Goal: Task Accomplishment & Management: Manage account settings

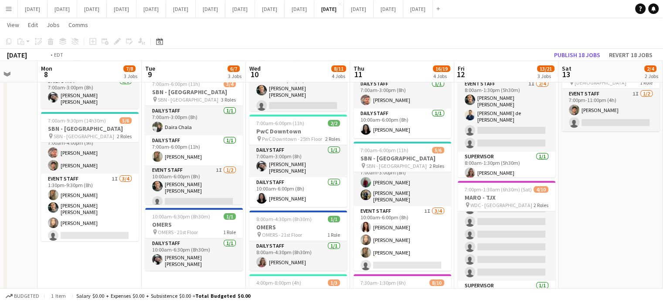
scroll to position [0, 362]
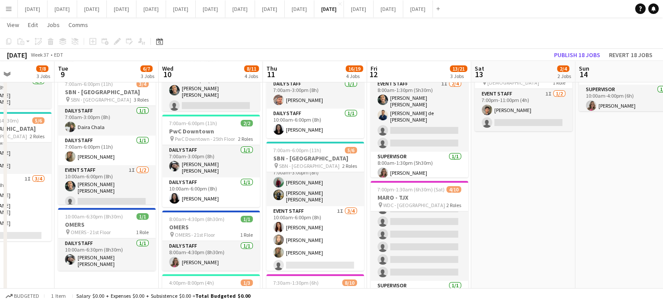
drag, startPoint x: 655, startPoint y: 205, endPoint x: 499, endPoint y: 219, distance: 156.7
click at [499, 219] on app-calendar-viewport "Fri 5 1/1 1 Job Sat 6 2/2 1 Job Sun 7 Mon 8 7/8 3 Jobs Tue 9 6/7 3 Jobs Wed 10 …" at bounding box center [331, 167] width 663 height 504
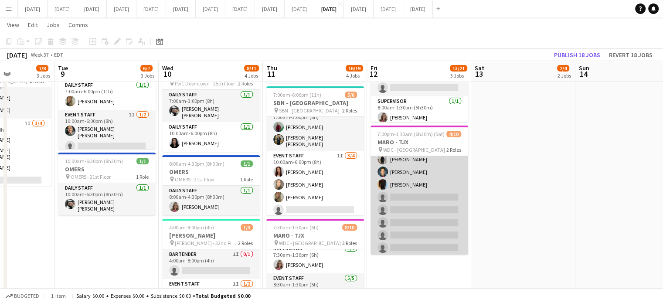
scroll to position [0, 0]
click at [438, 188] on app-card-role "Event Staff 4I [DATE] 7:00pm-1:30am (6h30m) [PERSON_NAME] [PERSON_NAME] single-…" at bounding box center [419, 221] width 98 height 131
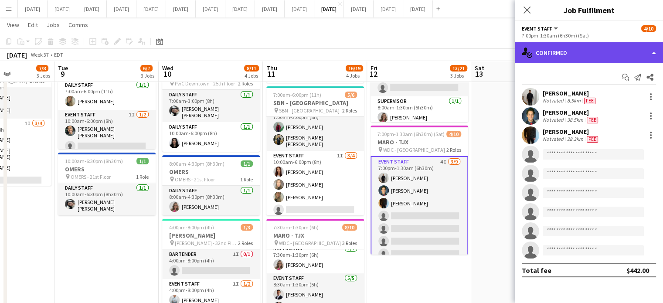
click at [608, 53] on div "single-neutral-actions-check-2 Confirmed" at bounding box center [589, 52] width 148 height 21
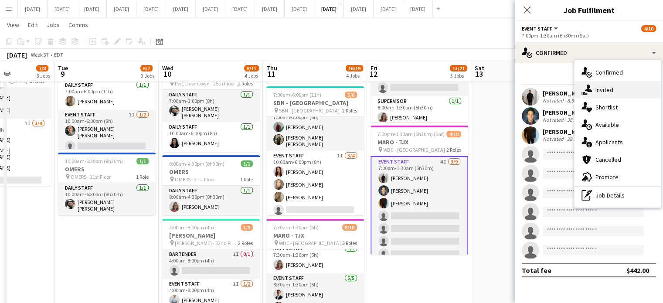
click at [605, 87] on span "Invited" at bounding box center [604, 90] width 18 height 8
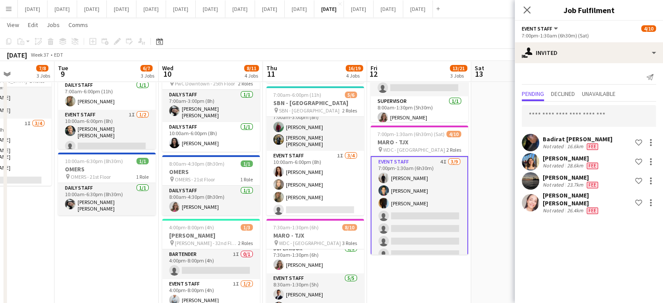
click at [533, 141] on app-user-avatar at bounding box center [530, 142] width 17 height 17
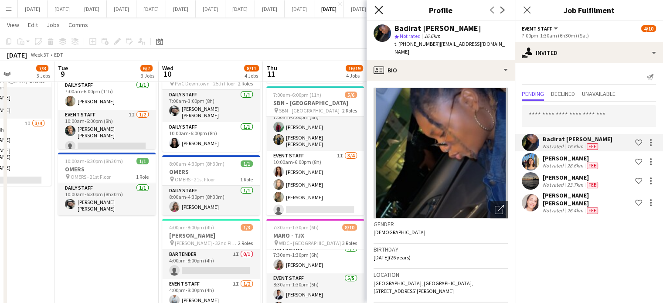
click at [377, 14] on icon "Close pop-in" at bounding box center [378, 10] width 8 height 8
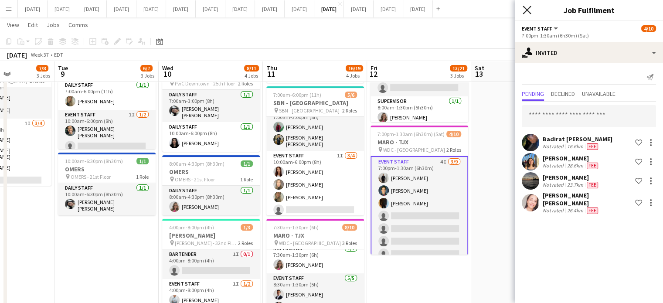
click at [526, 12] on icon "Close pop-in" at bounding box center [527, 10] width 8 height 8
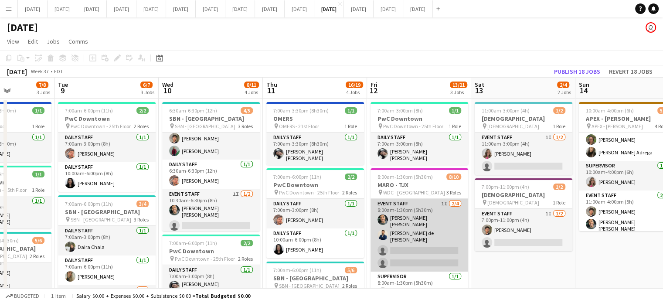
click at [437, 224] on app-card-role "Event Staff 1I [DATE] 8:00am-1:30pm (5h30m) [PERSON_NAME] [PERSON_NAME] de [PER…" at bounding box center [419, 235] width 98 height 73
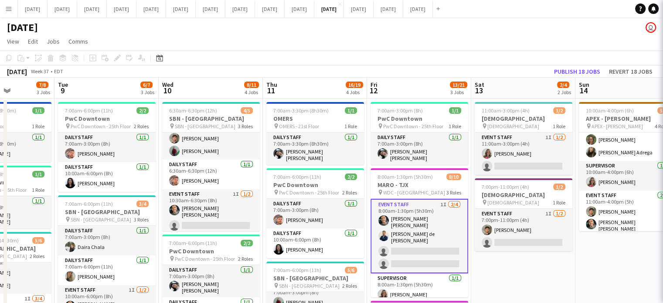
scroll to position [61, 0]
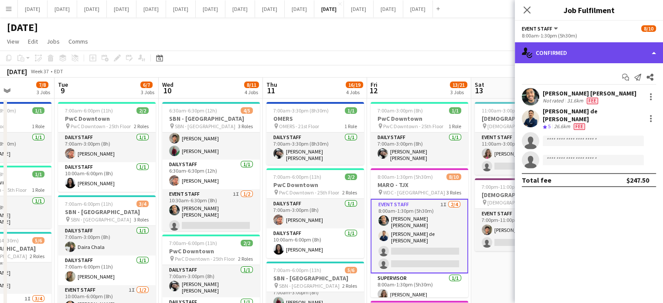
click at [577, 60] on div "single-neutral-actions-check-2 Confirmed" at bounding box center [589, 52] width 148 height 21
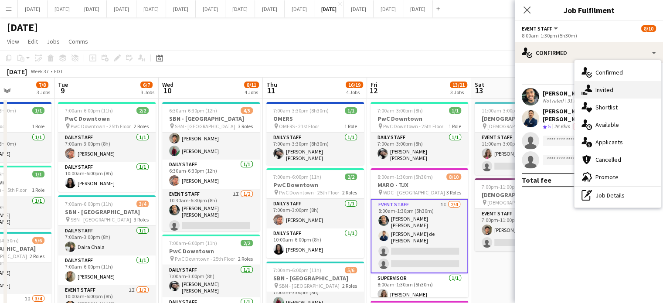
click at [585, 87] on icon "single-neutral-actions-share-1" at bounding box center [586, 90] width 10 height 10
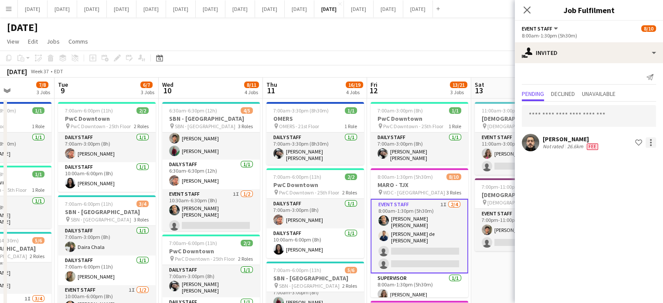
click at [649, 143] on div at bounding box center [650, 142] width 10 height 10
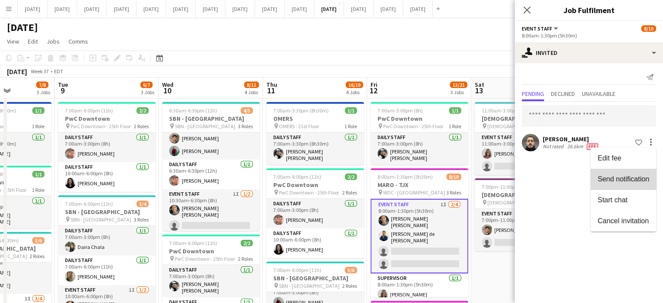
click at [639, 173] on button "Send notification" at bounding box center [623, 179] width 65 height 21
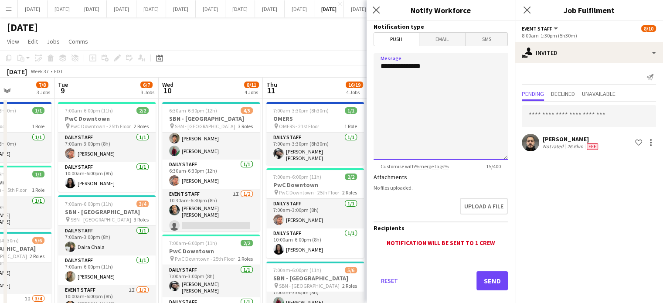
drag, startPoint x: 464, startPoint y: 74, endPoint x: 366, endPoint y: 67, distance: 98.3
click at [366, 67] on body "Menu Boards Boards Boards All jobs Status Workforce Workforce My Workforce Recr…" at bounding box center [331, 277] width 663 height 554
click at [379, 8] on icon "Close pop-in" at bounding box center [376, 10] width 8 height 8
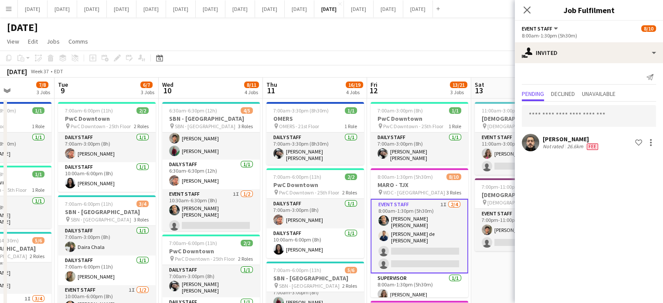
click at [532, 10] on div "Close pop-in" at bounding box center [527, 10] width 24 height 20
click at [524, 12] on icon at bounding box center [527, 10] width 8 height 8
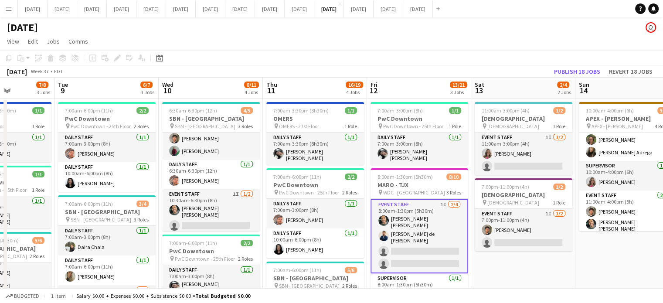
click at [431, 205] on app-card-role "Event Staff 1I [DATE] 8:00am-1:30pm (5h30m) [PERSON_NAME] [PERSON_NAME] de [PER…" at bounding box center [419, 236] width 98 height 75
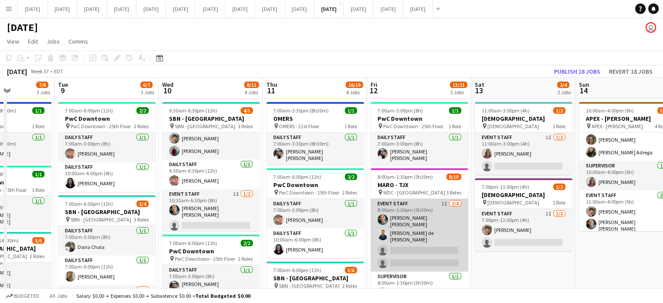
click at [411, 215] on app-card-role "Event Staff 1I [DATE] 8:00am-1:30pm (5h30m) [PERSON_NAME] [PERSON_NAME] de [PER…" at bounding box center [419, 235] width 98 height 73
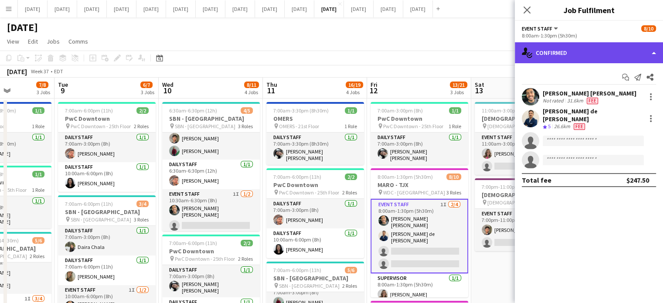
click at [582, 48] on div "single-neutral-actions-check-2 Confirmed" at bounding box center [589, 52] width 148 height 21
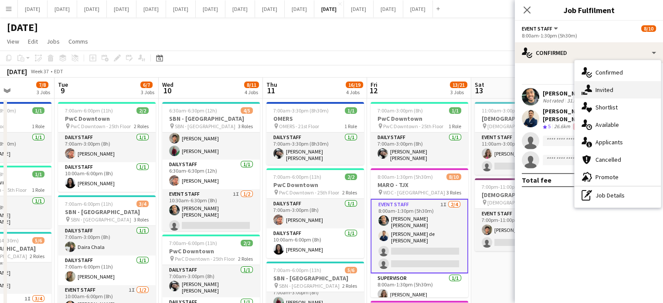
click at [594, 88] on div "single-neutral-actions-share-1 Invited" at bounding box center [617, 89] width 86 height 17
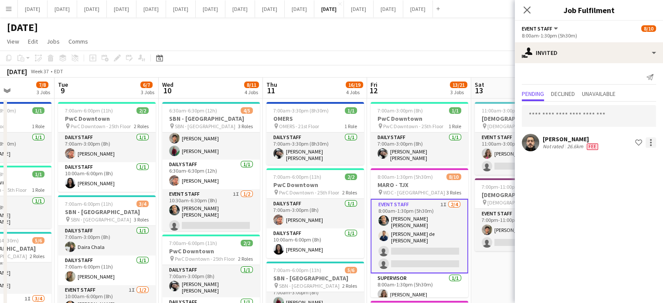
click at [653, 144] on div at bounding box center [650, 142] width 10 height 10
click at [631, 218] on span "Cancel invitation" at bounding box center [623, 220] width 51 height 7
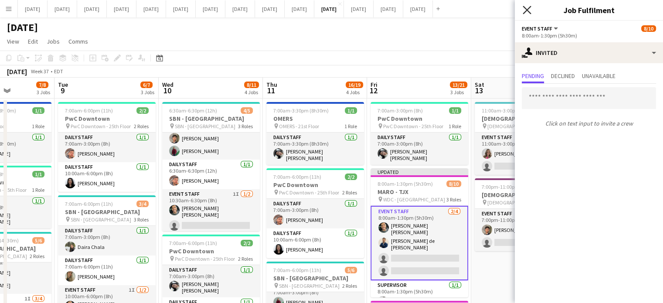
click at [528, 12] on icon at bounding box center [527, 10] width 8 height 8
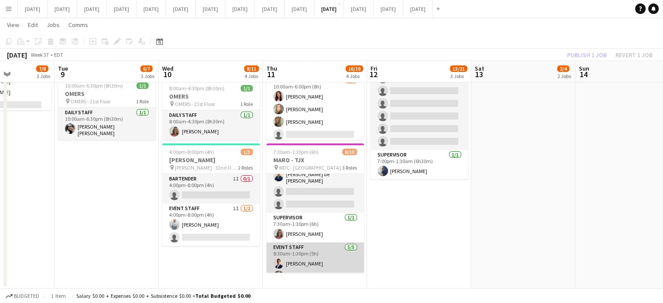
scroll to position [0, 0]
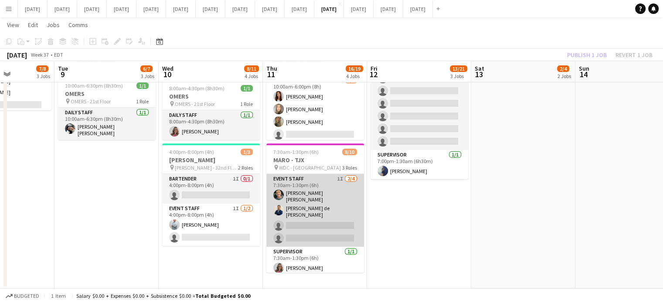
click at [336, 196] on app-card-role "Event Staff 1I [DATE] 7:30am-1:30pm (6h) [PERSON_NAME] [PERSON_NAME] de [PERSON…" at bounding box center [315, 210] width 98 height 73
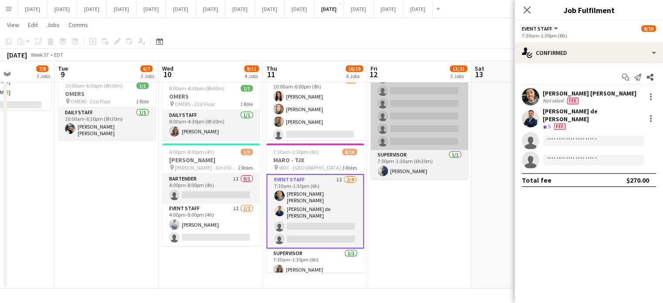
scroll to position [85, 0]
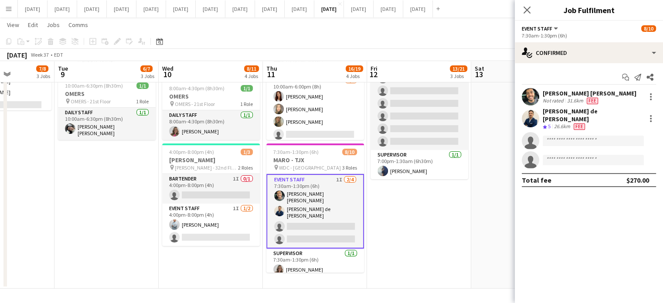
click at [626, 68] on div "Start chat Send notification Share [PERSON_NAME] [PERSON_NAME] Not rated 31.6km…" at bounding box center [589, 128] width 148 height 131
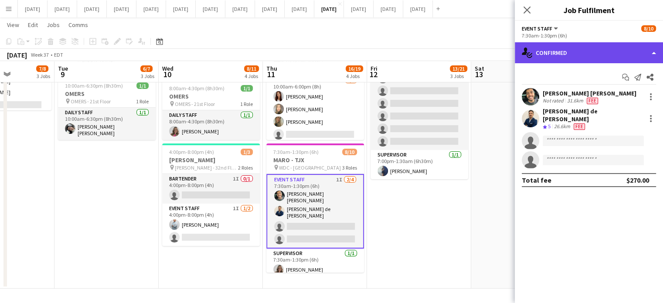
click at [621, 46] on div "single-neutral-actions-check-2 Confirmed" at bounding box center [589, 52] width 148 height 21
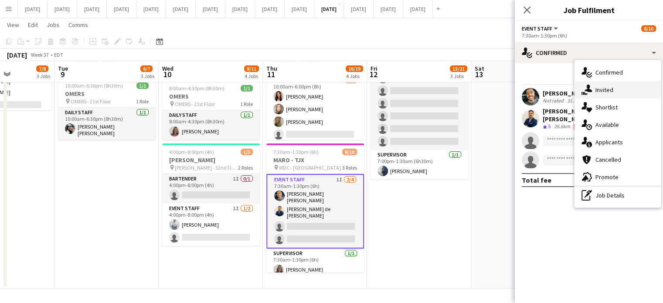
click at [624, 87] on div "single-neutral-actions-share-1 Invited" at bounding box center [617, 89] width 86 height 17
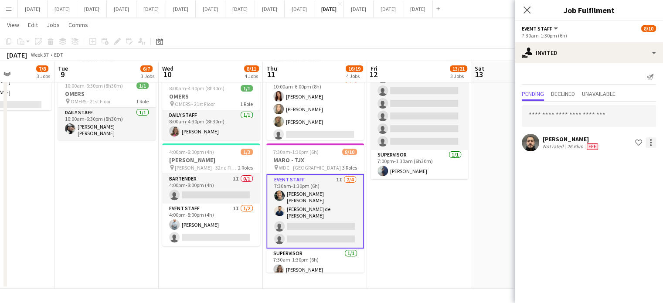
click at [652, 147] on div at bounding box center [650, 142] width 10 height 10
click at [632, 226] on button "Cancel invitation" at bounding box center [623, 221] width 65 height 21
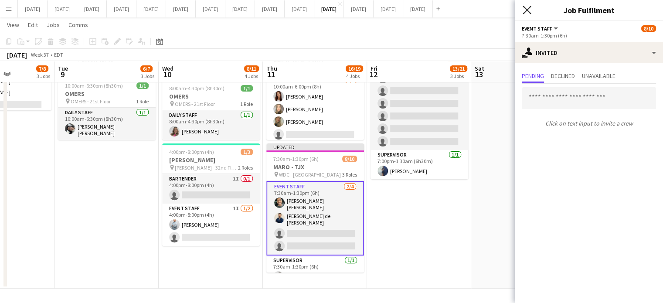
click at [527, 12] on icon "Close pop-in" at bounding box center [527, 10] width 8 height 8
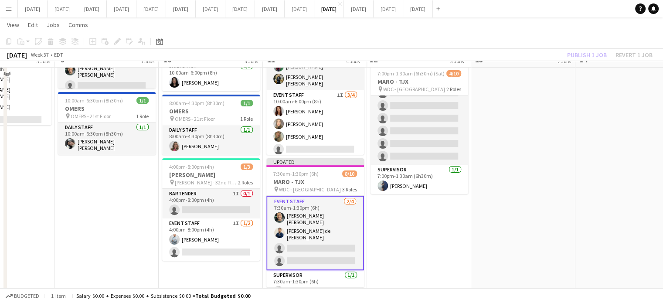
scroll to position [250, 0]
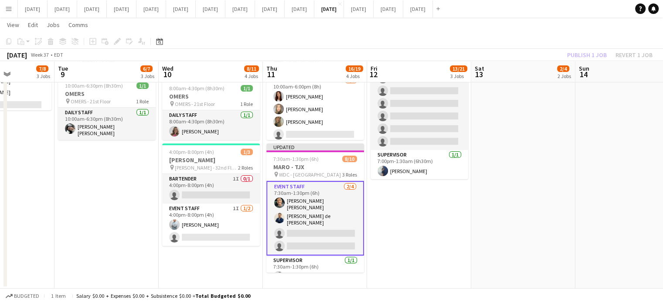
click at [340, 187] on app-card-role "Event Staff [DATE] 7:30am-1:30pm (6h) [PERSON_NAME] [PERSON_NAME] de [PERSON_NA…" at bounding box center [315, 218] width 98 height 75
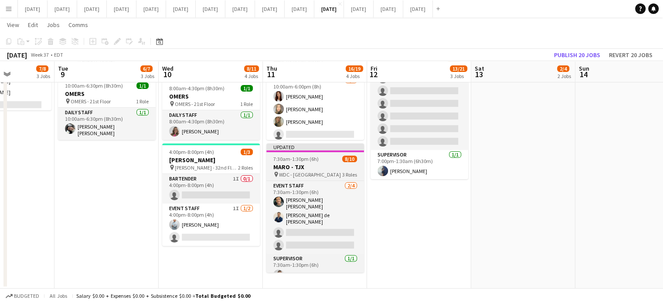
click at [306, 159] on span "7:30am-1:30pm (6h)" at bounding box center [295, 159] width 45 height 7
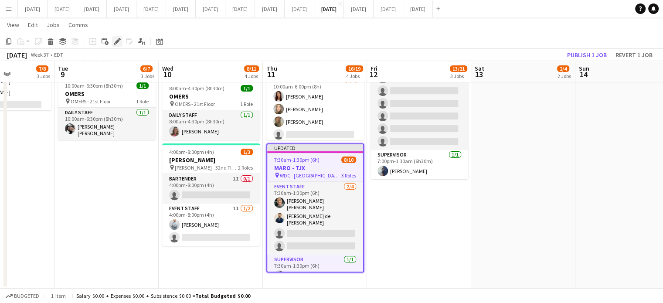
click at [119, 40] on icon at bounding box center [117, 41] width 5 height 5
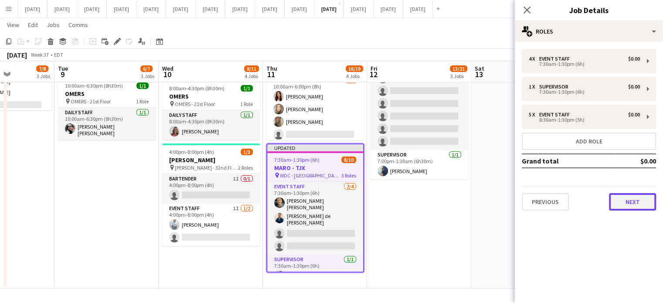
click at [627, 204] on button "Next" at bounding box center [632, 201] width 47 height 17
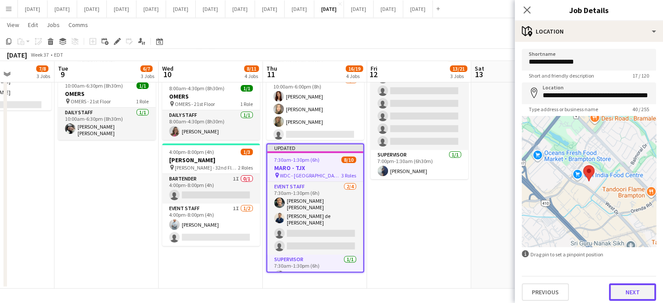
click at [622, 289] on button "Next" at bounding box center [632, 291] width 47 height 17
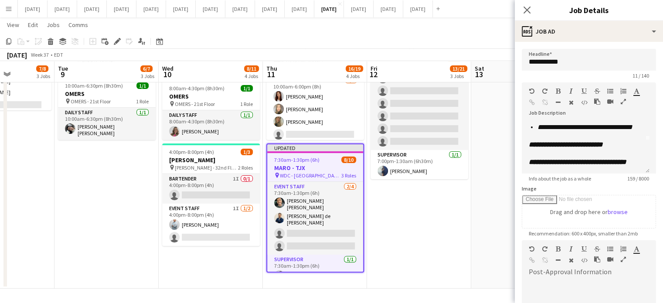
scroll to position [51, 0]
click at [523, 7] on icon at bounding box center [527, 10] width 8 height 8
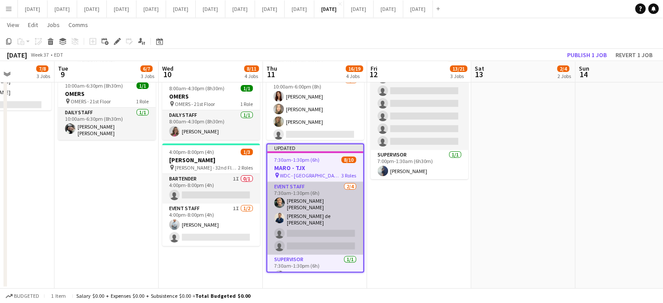
click at [324, 202] on app-card-role "Event Staff [DATE] 7:30am-1:30pm (6h) [PERSON_NAME] [PERSON_NAME] de [PERSON_NA…" at bounding box center [315, 218] width 96 height 73
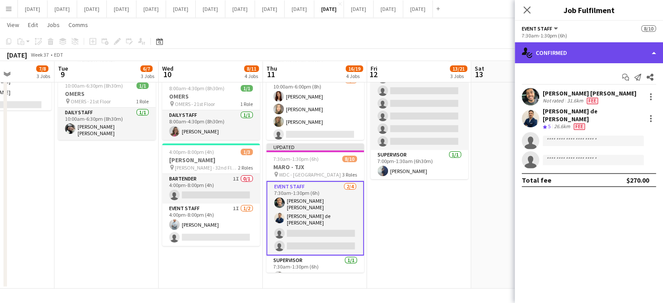
click at [627, 50] on div "single-neutral-actions-check-2 Confirmed" at bounding box center [589, 52] width 148 height 21
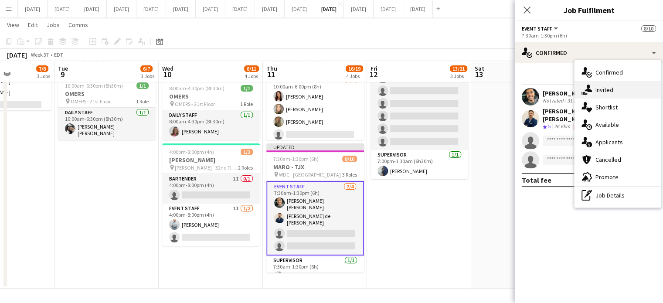
click at [619, 91] on div "single-neutral-actions-share-1 Invited" at bounding box center [617, 89] width 86 height 17
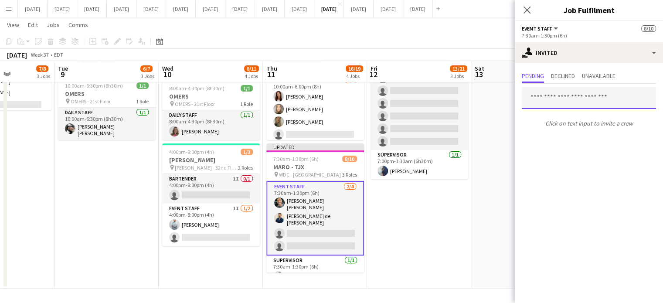
click at [548, 99] on input "text" at bounding box center [589, 98] width 134 height 22
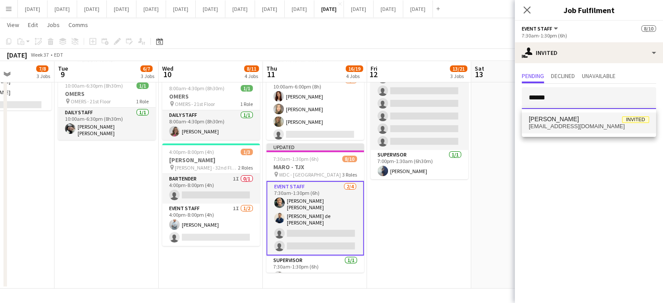
type input "******"
click at [546, 122] on span "[PERSON_NAME]" at bounding box center [554, 118] width 50 height 7
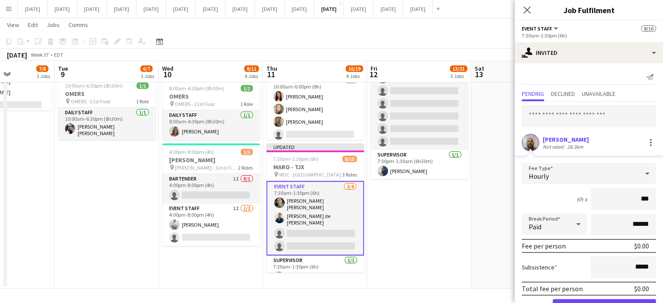
type input "**"
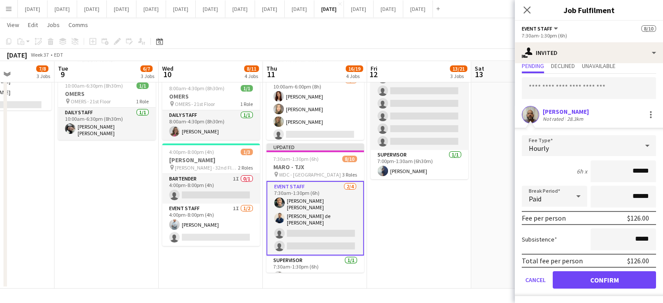
type input "******"
drag, startPoint x: 606, startPoint y: 282, endPoint x: 584, endPoint y: 219, distance: 66.3
click at [607, 283] on button "Confirm" at bounding box center [604, 279] width 103 height 17
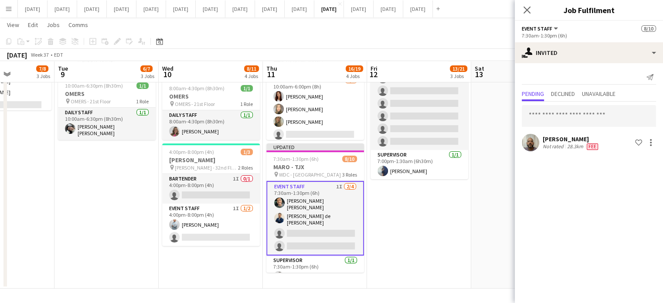
scroll to position [0, 0]
click at [527, 10] on icon at bounding box center [527, 10] width 8 height 8
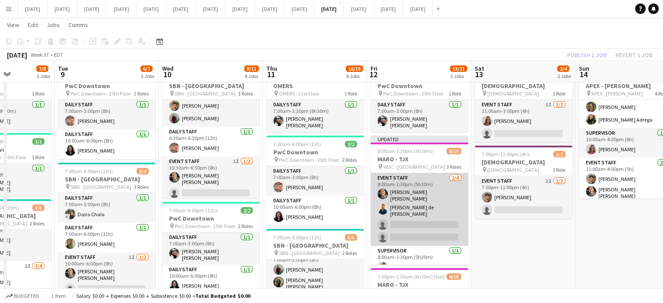
click at [440, 200] on app-card-role "Event Staff [DATE] 8:00am-1:30pm (5h30m) [PERSON_NAME] [PERSON_NAME] de [PERSON…" at bounding box center [419, 209] width 98 height 73
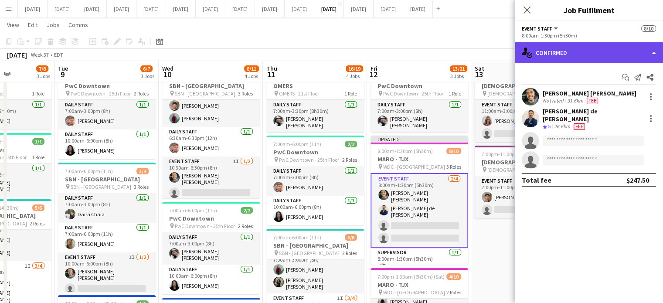
click at [577, 44] on div "single-neutral-actions-check-2 Confirmed" at bounding box center [589, 52] width 148 height 21
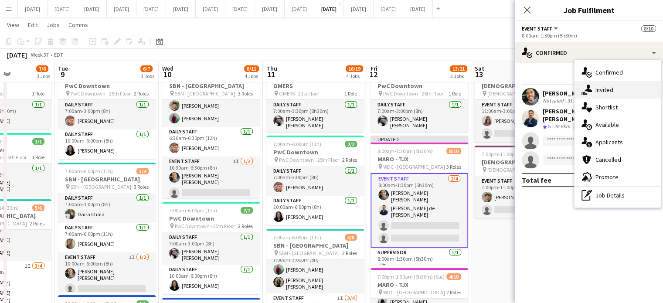
click at [603, 95] on div "single-neutral-actions-share-1 Invited" at bounding box center [617, 89] width 86 height 17
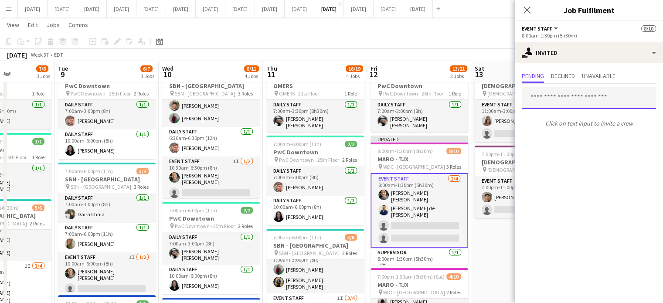
click at [553, 97] on input "text" at bounding box center [589, 98] width 134 height 22
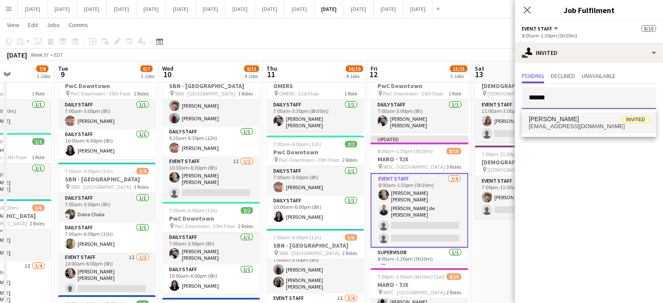
type input "******"
click at [550, 122] on span "[PERSON_NAME]" at bounding box center [554, 118] width 50 height 7
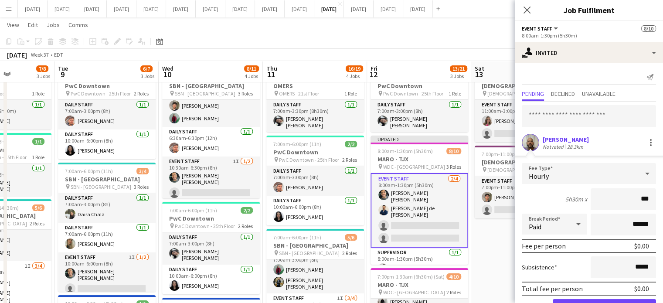
type input "**"
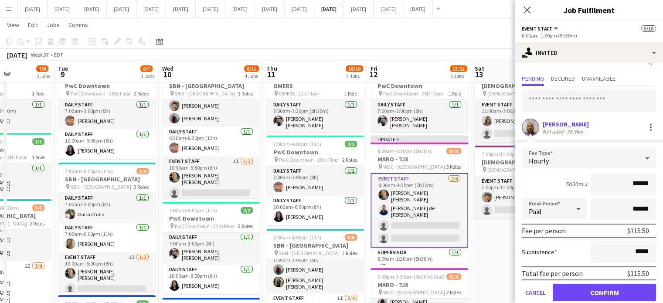
scroll to position [28, 0]
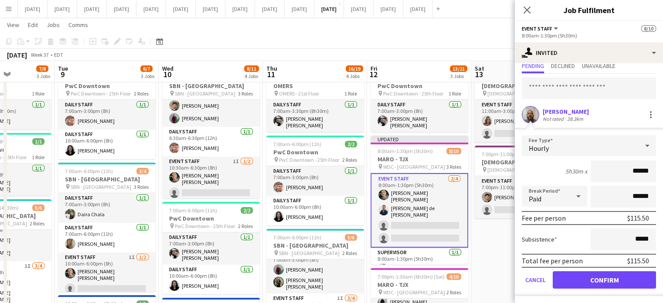
type input "******"
click at [594, 280] on button "Confirm" at bounding box center [604, 279] width 103 height 17
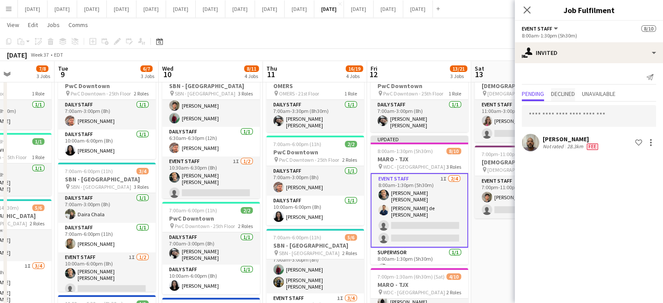
scroll to position [0, 0]
click at [528, 7] on icon "Close pop-in" at bounding box center [527, 10] width 8 height 8
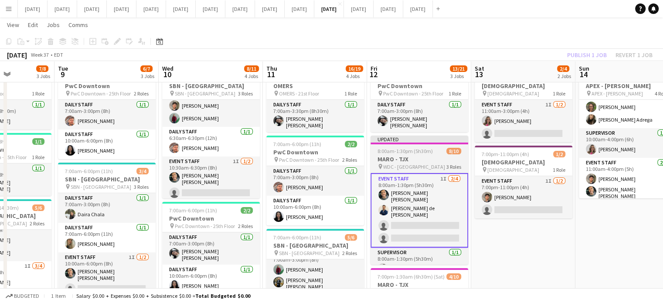
click at [424, 148] on span "8:00am-1:30pm (5h30m)" at bounding box center [404, 151] width 55 height 7
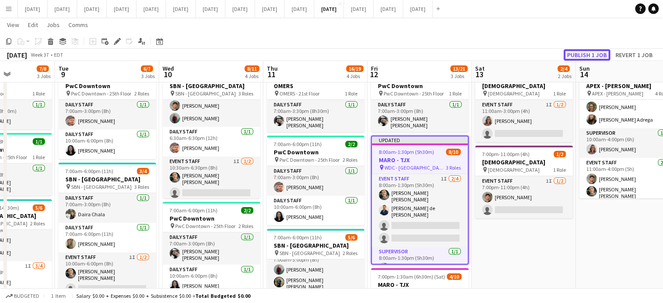
click at [587, 53] on button "Publish 1 job" at bounding box center [587, 54] width 47 height 11
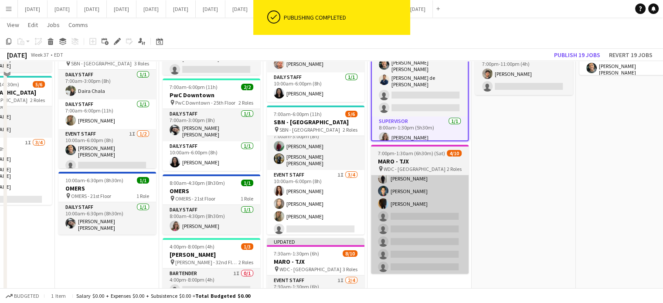
scroll to position [163, 0]
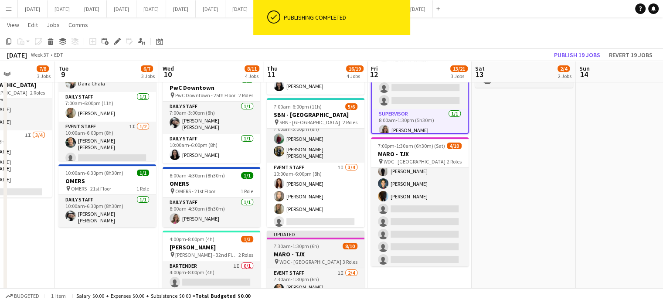
click at [324, 250] on h3 "MARO - TJX" at bounding box center [316, 254] width 98 height 8
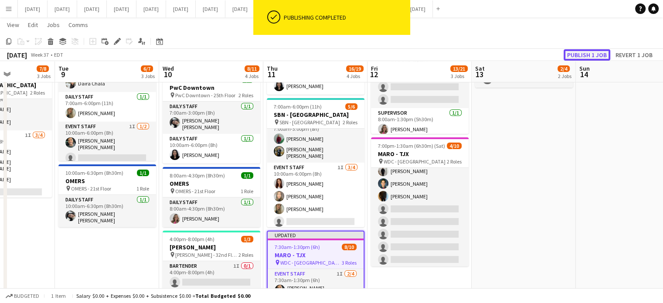
click at [590, 49] on button "Publish 1 job" at bounding box center [587, 54] width 47 height 11
